Goal: Task Accomplishment & Management: Manage account settings

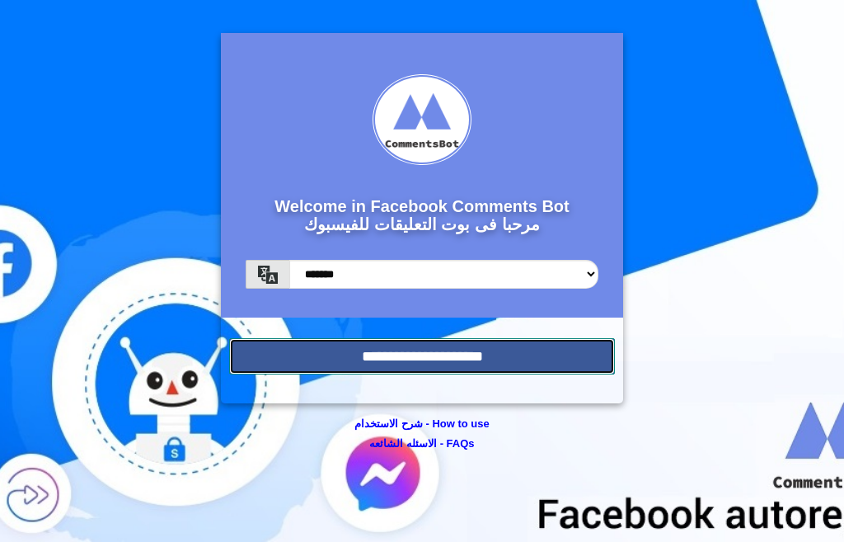
click at [495, 349] on input "**********" at bounding box center [422, 356] width 386 height 36
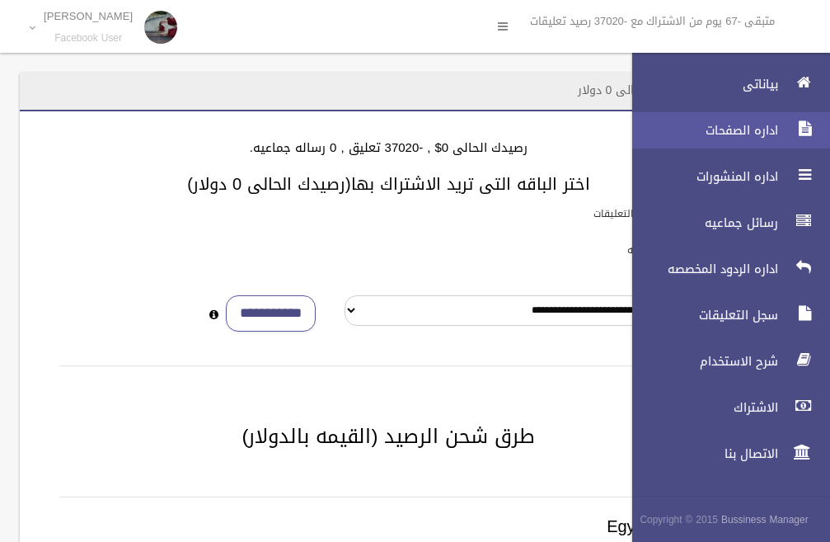
click at [765, 127] on span "اداره الصفحات" at bounding box center [700, 130] width 165 height 16
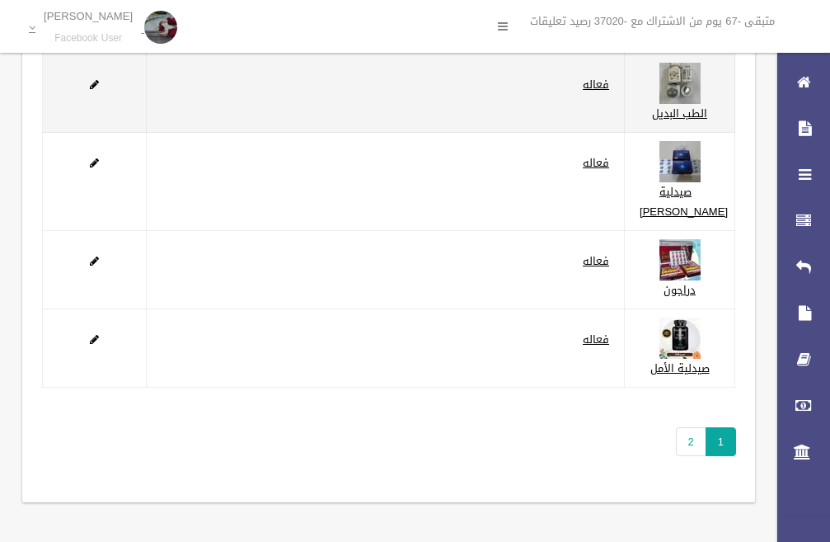
scroll to position [267, 0]
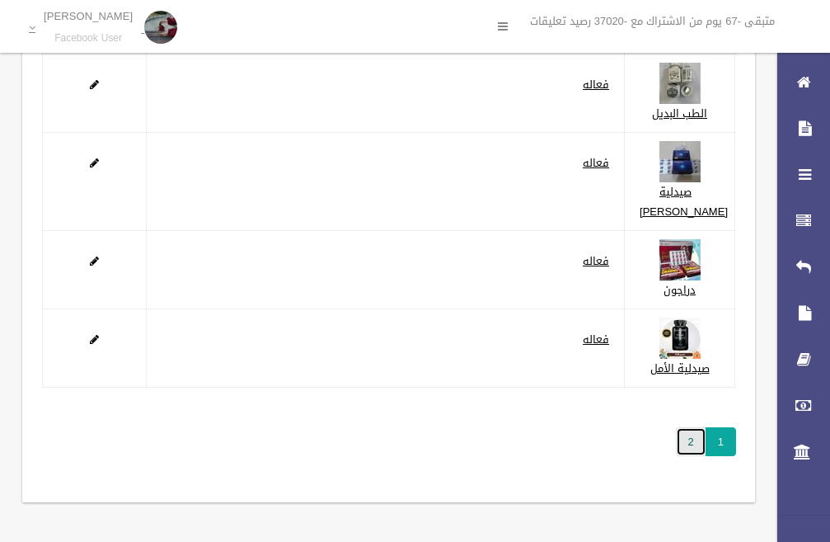
click at [679, 444] on link "2" at bounding box center [691, 441] width 31 height 29
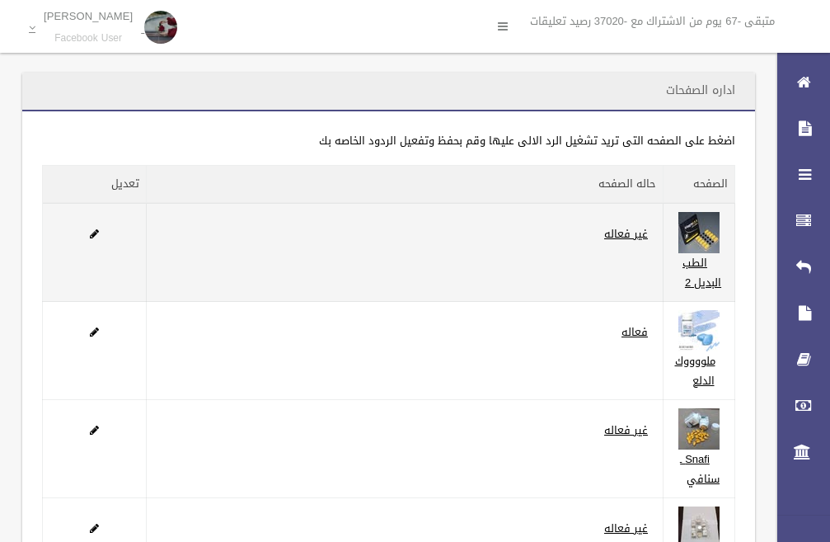
click at [88, 233] on td at bounding box center [95, 252] width 104 height 99
click at [99, 234] on span at bounding box center [94, 233] width 9 height 11
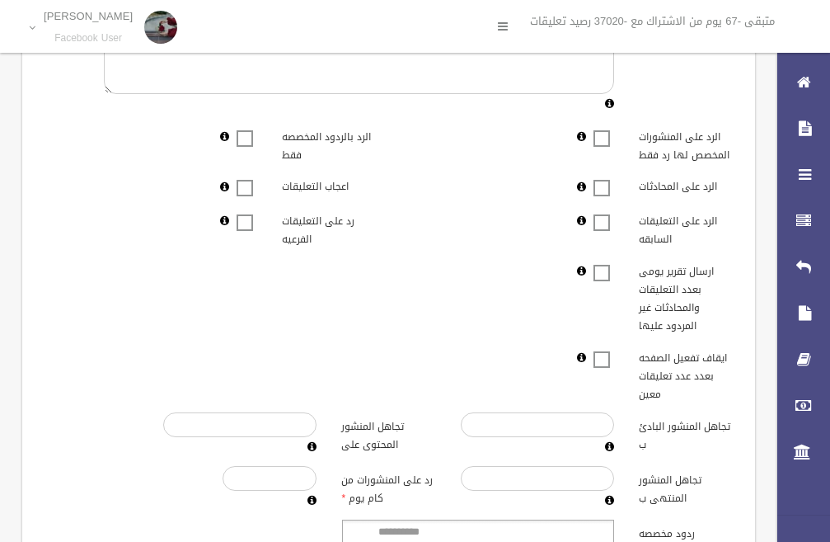
scroll to position [495, 0]
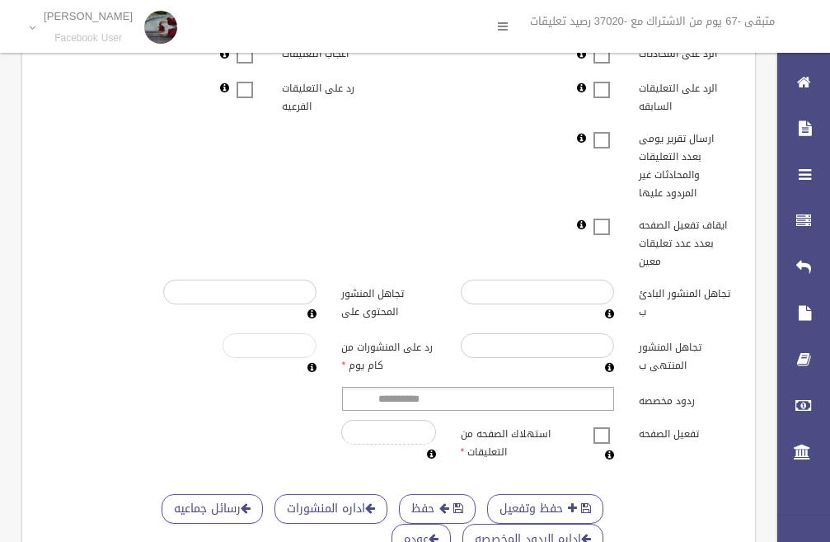
click at [275, 350] on input "*****" at bounding box center [270, 345] width 94 height 25
drag, startPoint x: 275, startPoint y: 350, endPoint x: 321, endPoint y: 343, distance: 45.9
click at [321, 343] on div "*****" at bounding box center [269, 355] width 119 height 45
type input "*"
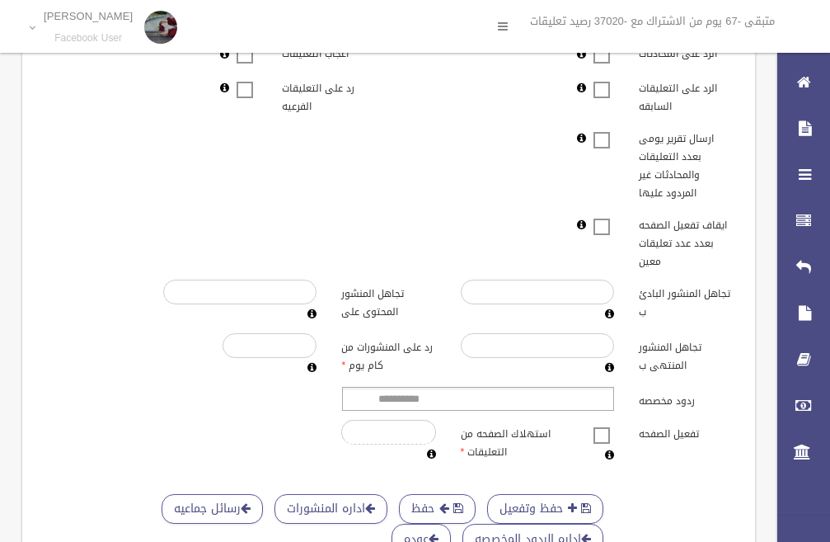
click at [181, 444] on div "تفعيل الصفحه استهلاك الصفحه من التعليقات *" at bounding box center [388, 442] width 713 height 45
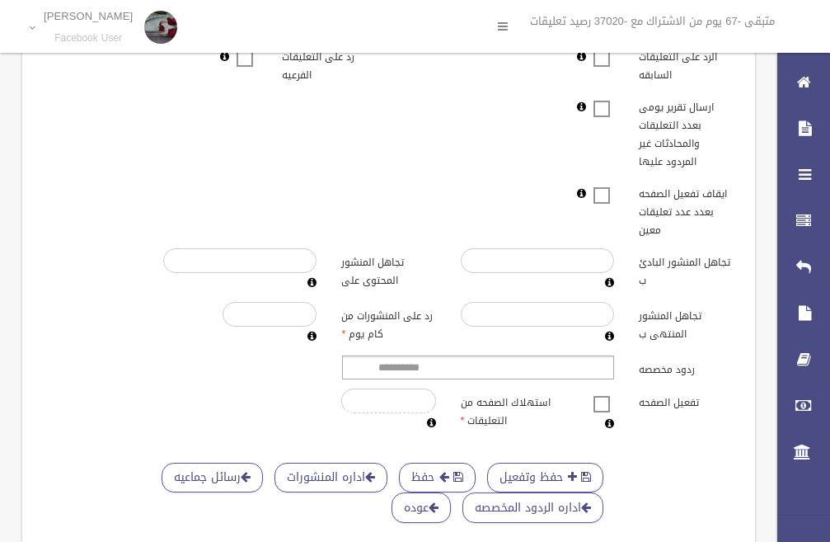
scroll to position [498, 0]
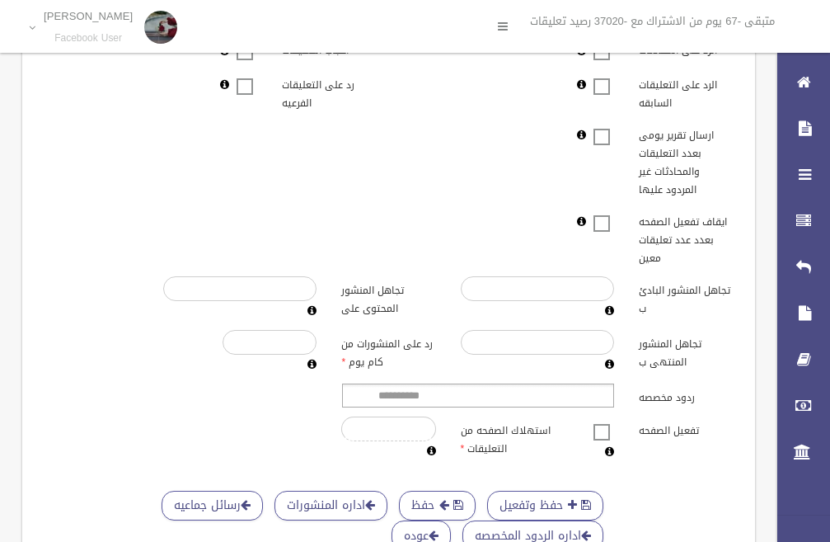
click at [600, 421] on span at bounding box center [601, 421] width 25 height 0
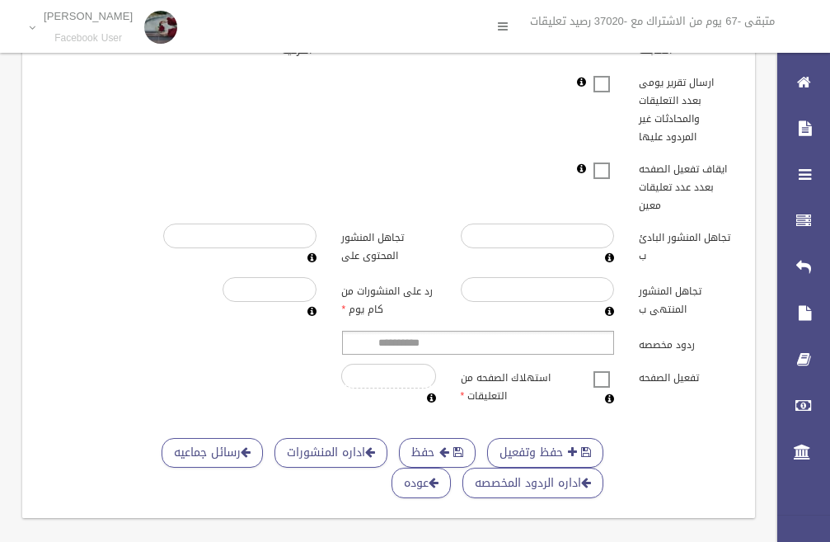
scroll to position [580, 0]
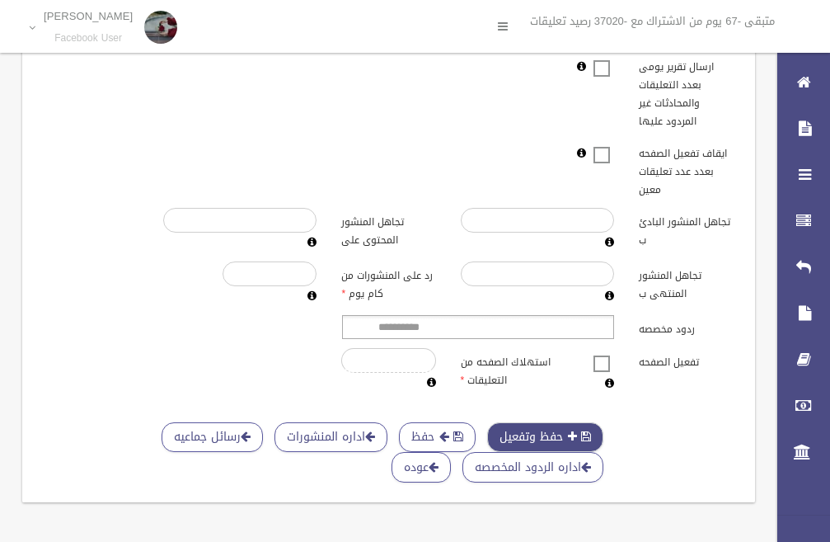
click at [552, 422] on button "حفظ وتفعيل" at bounding box center [545, 437] width 116 height 31
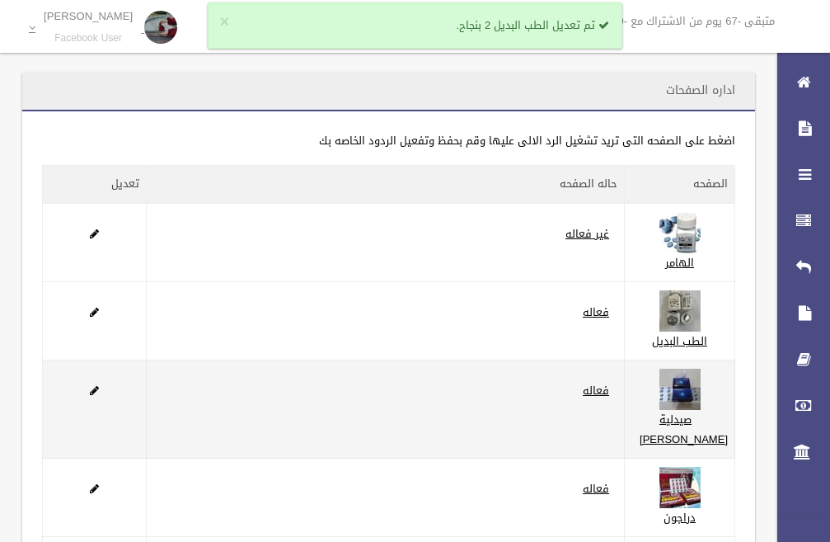
click at [506, 408] on td "فعاله" at bounding box center [386, 409] width 478 height 98
click at [85, 409] on td at bounding box center [95, 409] width 104 height 98
click at [87, 409] on td at bounding box center [95, 409] width 104 height 98
click at [98, 396] on span at bounding box center [94, 390] width 9 height 11
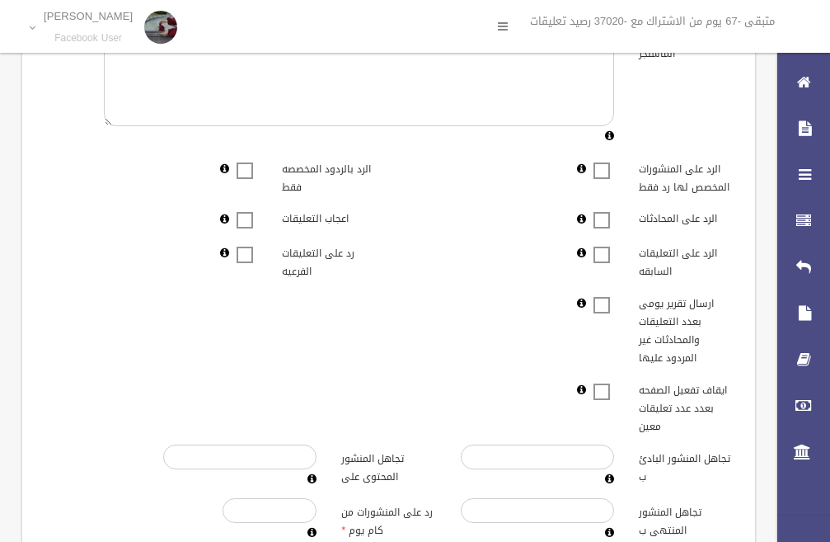
scroll to position [580, 0]
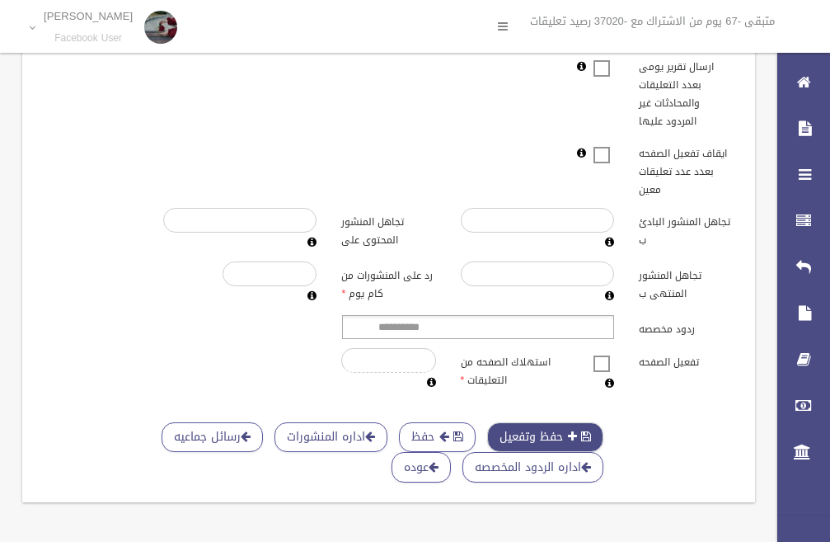
click at [568, 430] on span "button" at bounding box center [572, 436] width 9 height 12
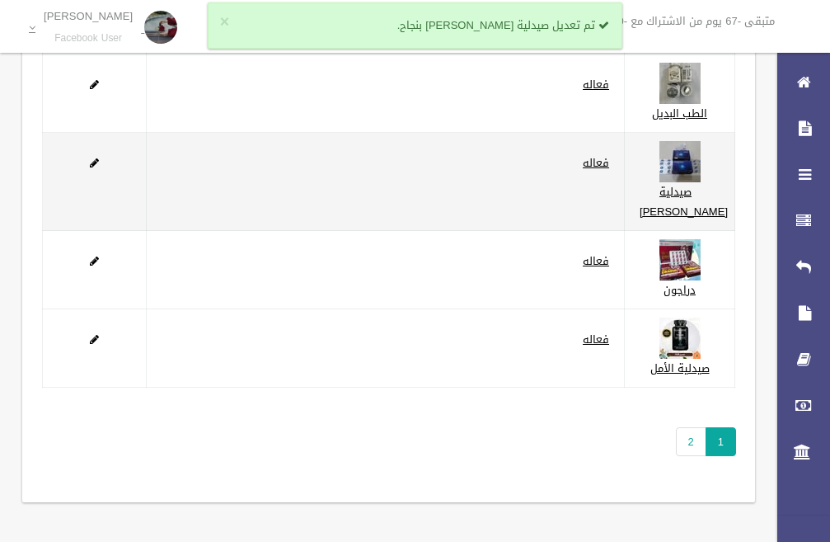
scroll to position [267, 0]
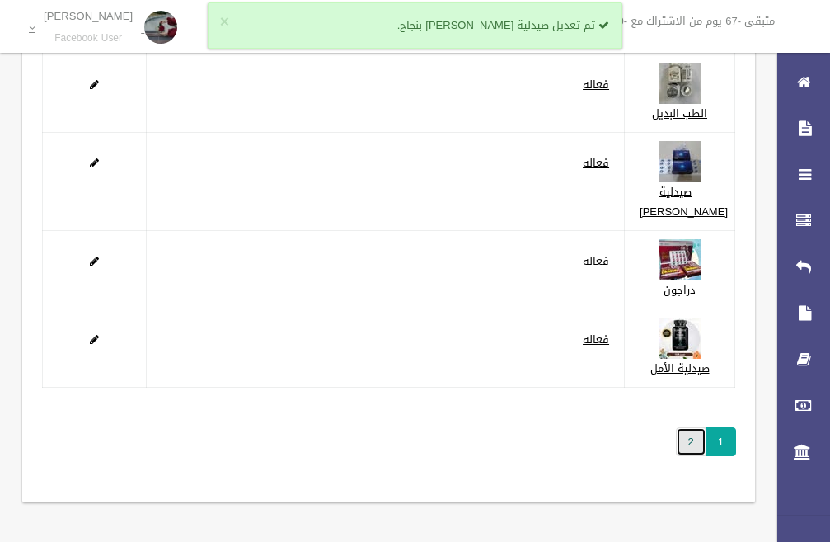
click at [690, 434] on link "2" at bounding box center [691, 441] width 31 height 29
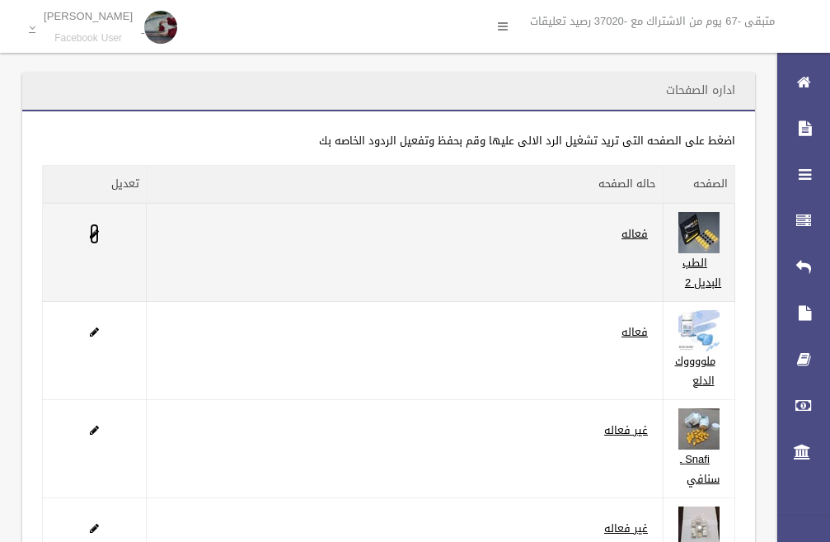
click at [91, 237] on span at bounding box center [94, 233] width 9 height 11
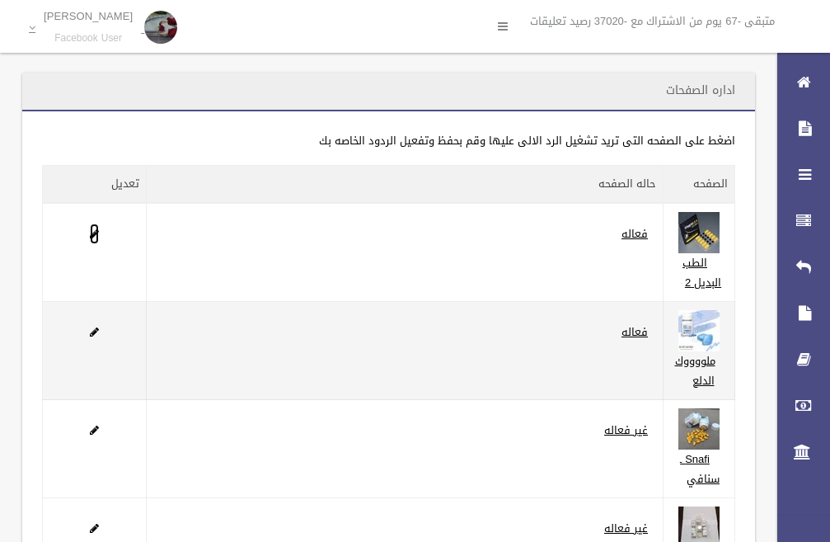
scroll to position [22, 0]
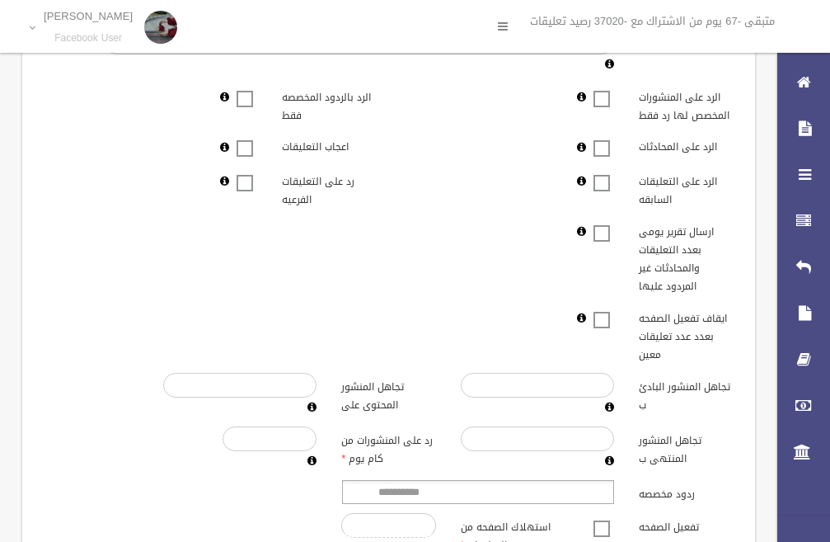
scroll to position [495, 0]
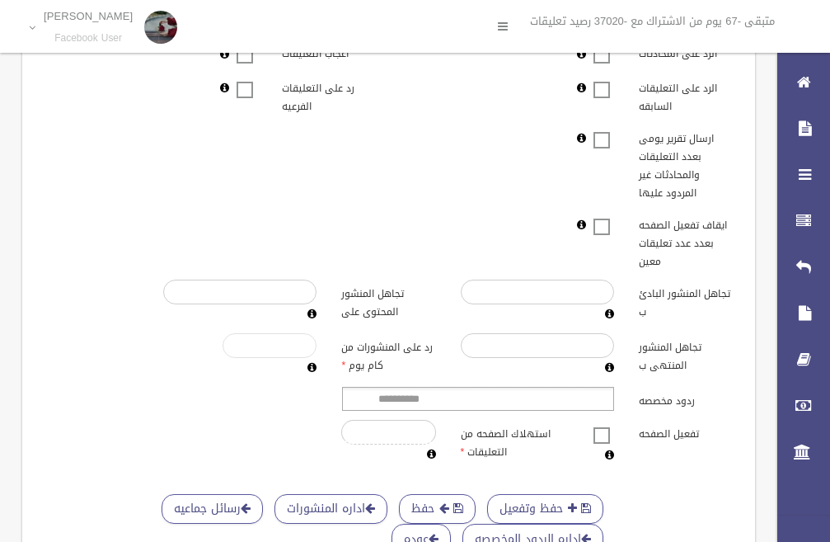
click at [274, 345] on input "****" at bounding box center [270, 345] width 94 height 25
click at [263, 393] on div "**********" at bounding box center [388, 399] width 713 height 24
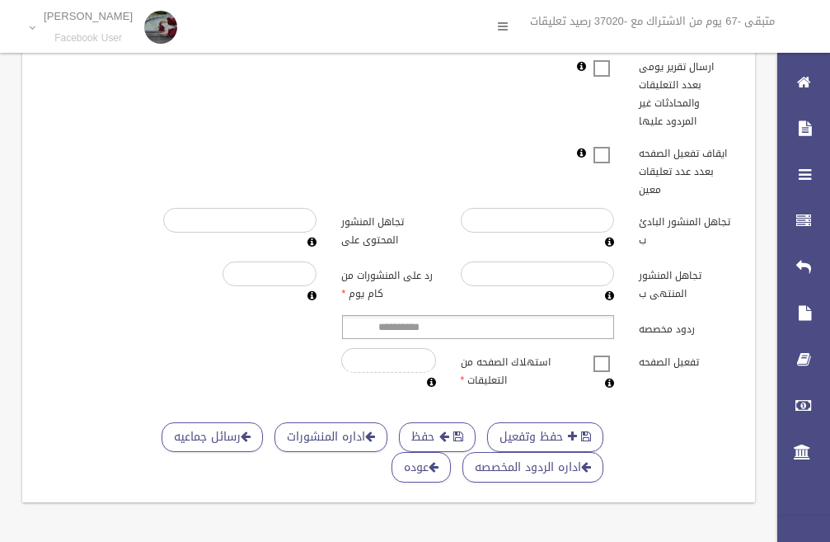
scroll to position [580, 0]
click at [539, 422] on button "حفظ وتفعيل" at bounding box center [545, 437] width 116 height 31
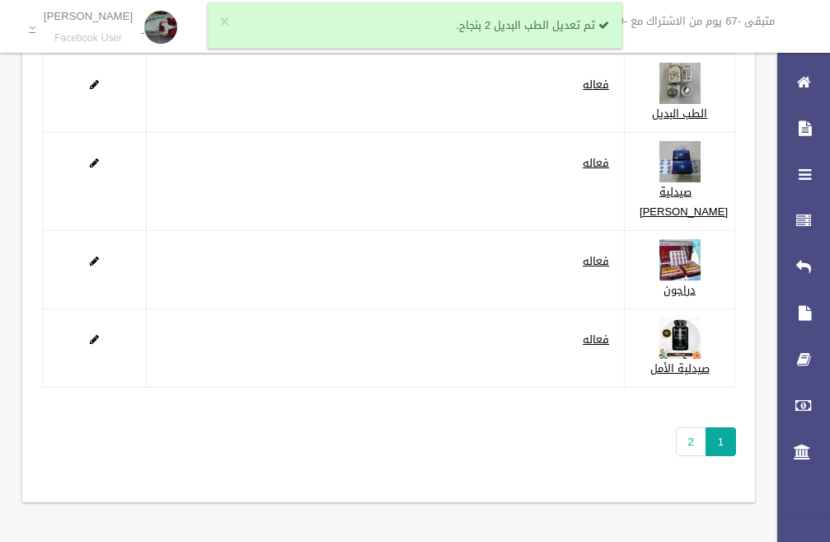
scroll to position [267, 0]
click at [685, 432] on link "2" at bounding box center [691, 441] width 31 height 29
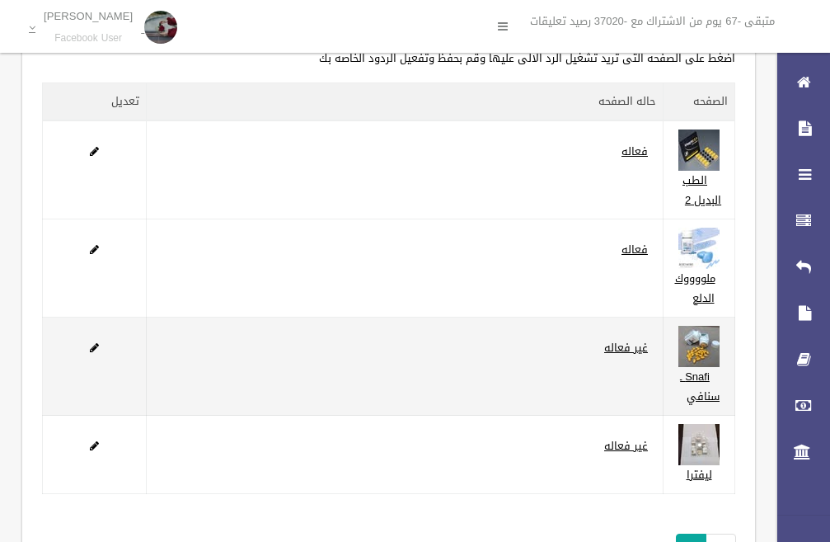
scroll to position [165, 0]
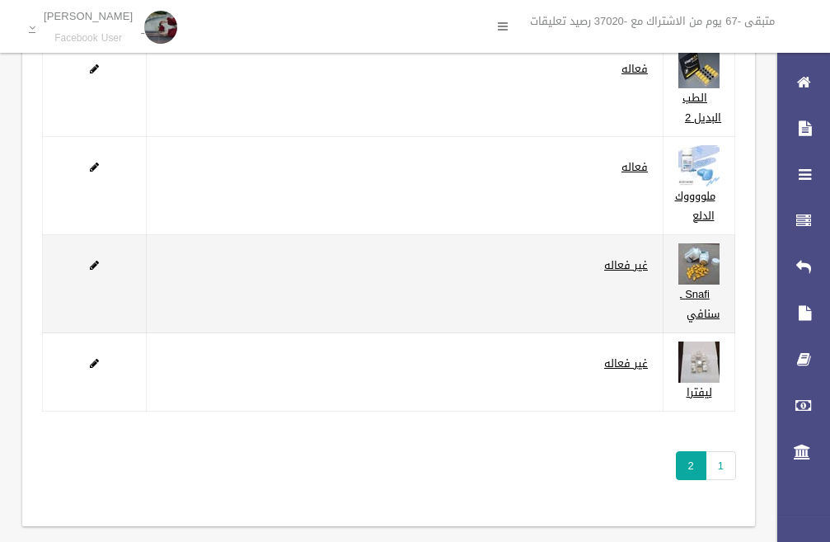
click at [87, 263] on td at bounding box center [95, 284] width 104 height 98
click at [95, 265] on span at bounding box center [94, 265] width 9 height 11
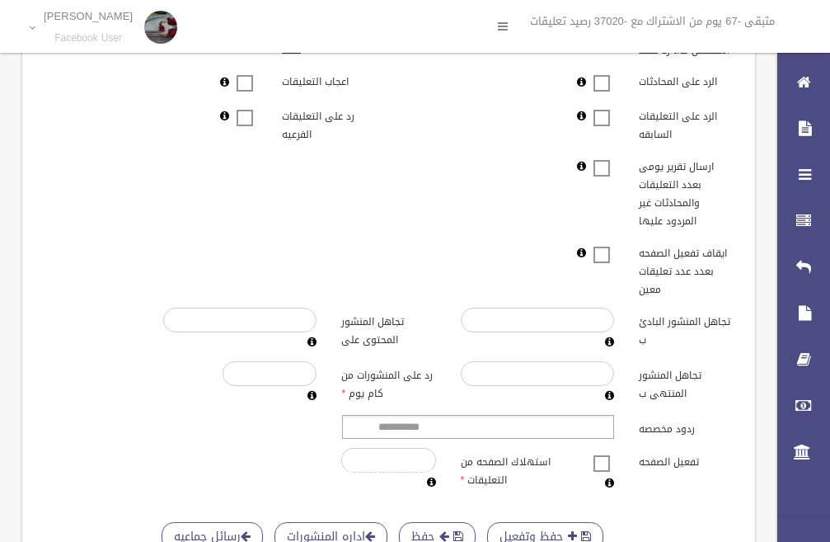
scroll to position [580, 0]
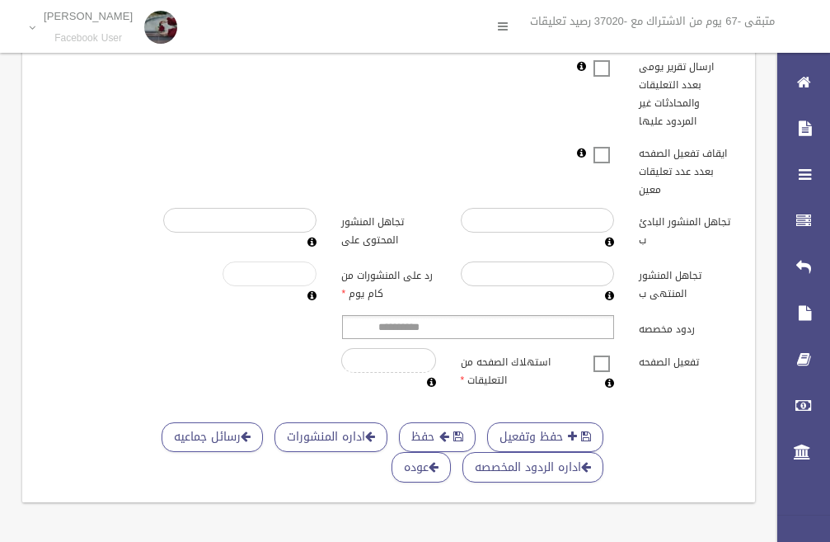
click at [278, 266] on input "*****" at bounding box center [270, 273] width 94 height 25
click at [278, 262] on input "*****" at bounding box center [270, 273] width 94 height 25
click at [279, 262] on input "*****" at bounding box center [270, 273] width 94 height 25
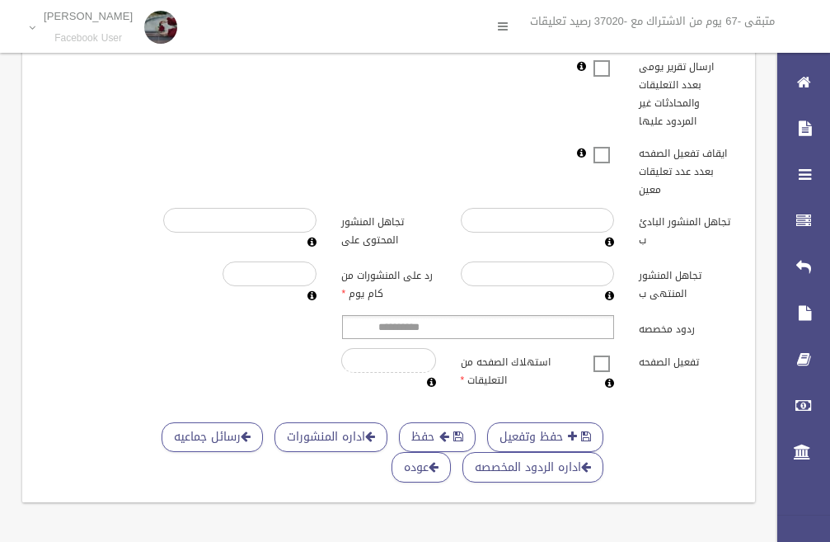
click at [608, 353] on span at bounding box center [601, 353] width 25 height 0
click at [571, 430] on span "button" at bounding box center [572, 436] width 9 height 12
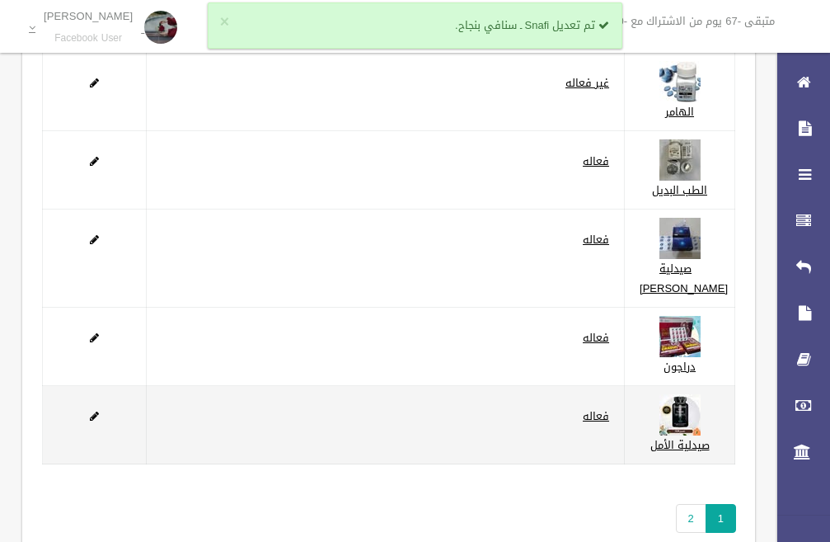
scroll to position [267, 0]
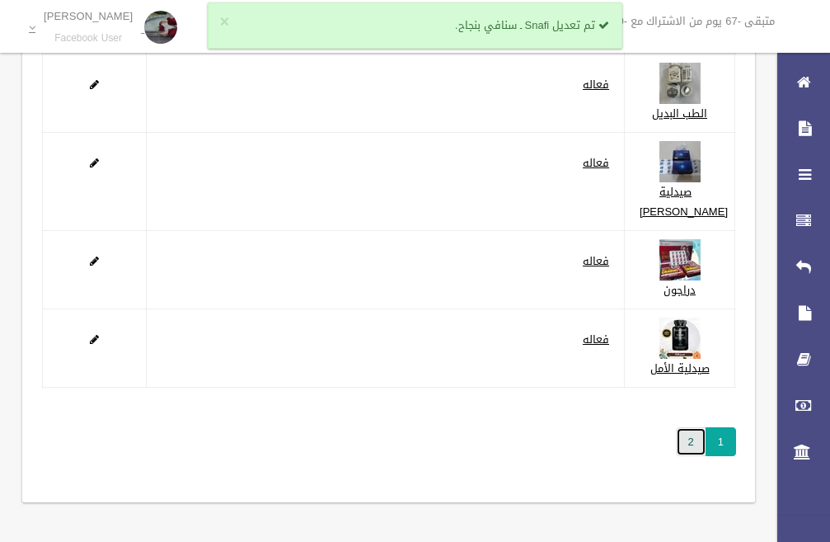
click at [686, 436] on link "2" at bounding box center [691, 441] width 31 height 29
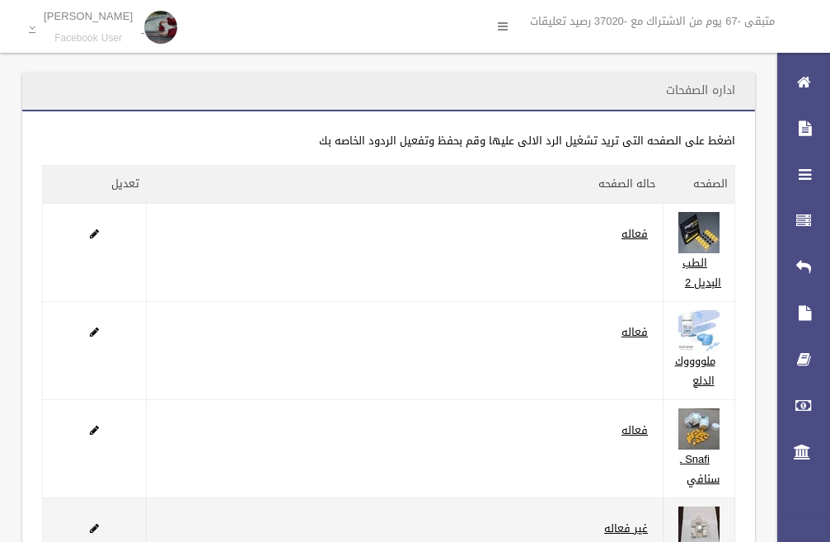
scroll to position [189, 0]
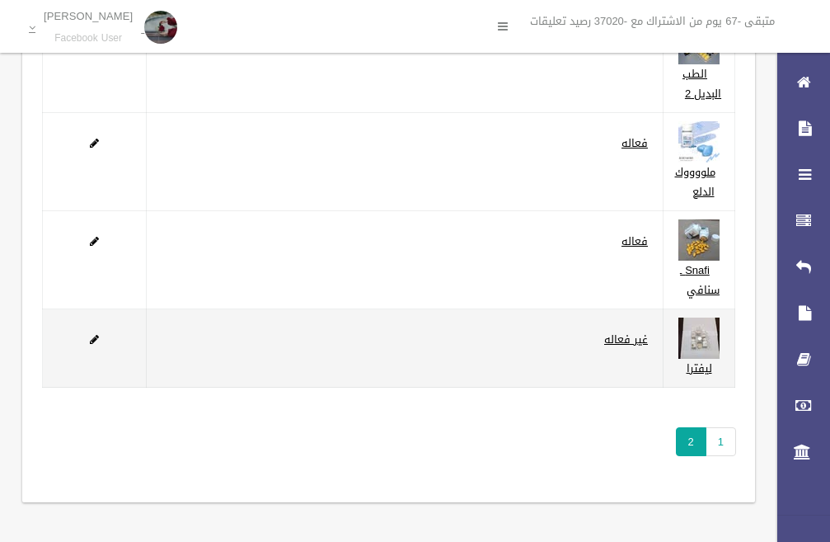
click at [86, 341] on td at bounding box center [95, 348] width 104 height 78
click at [96, 340] on span at bounding box center [94, 339] width 9 height 11
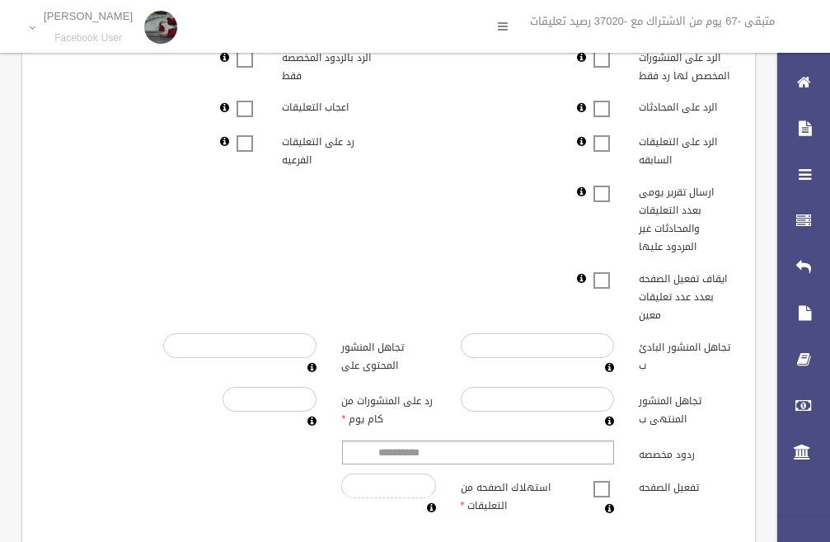
scroll to position [580, 0]
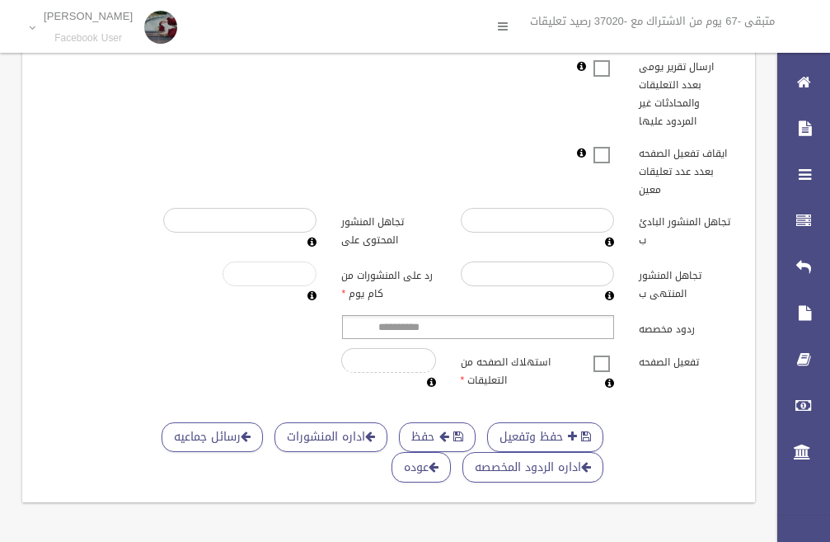
click at [278, 265] on input "*****" at bounding box center [270, 273] width 94 height 25
type input "*"
click at [600, 353] on span at bounding box center [601, 353] width 25 height 0
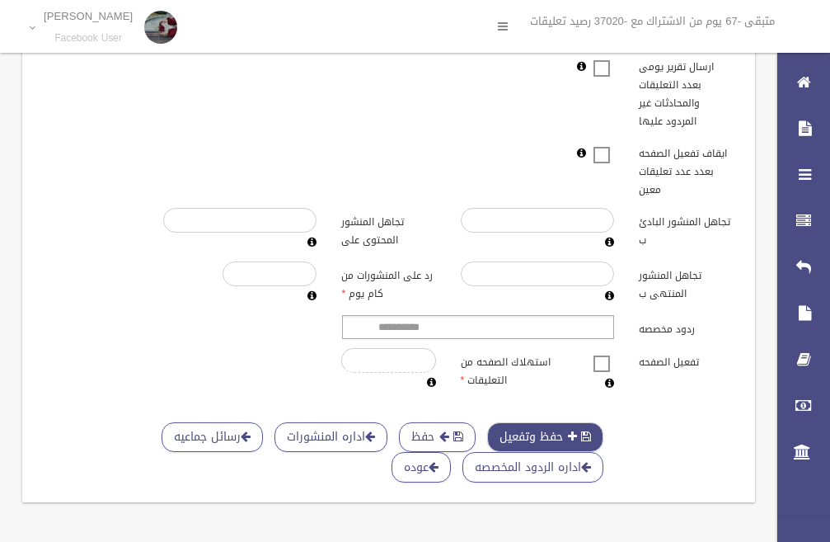
click at [566, 429] on button "حفظ وتفعيل" at bounding box center [545, 437] width 116 height 31
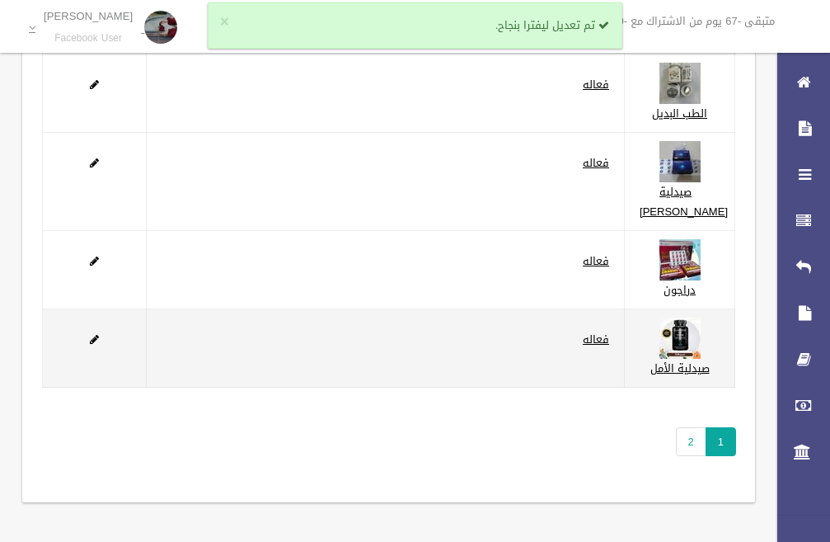
scroll to position [267, 0]
